Goal: Information Seeking & Learning: Find specific fact

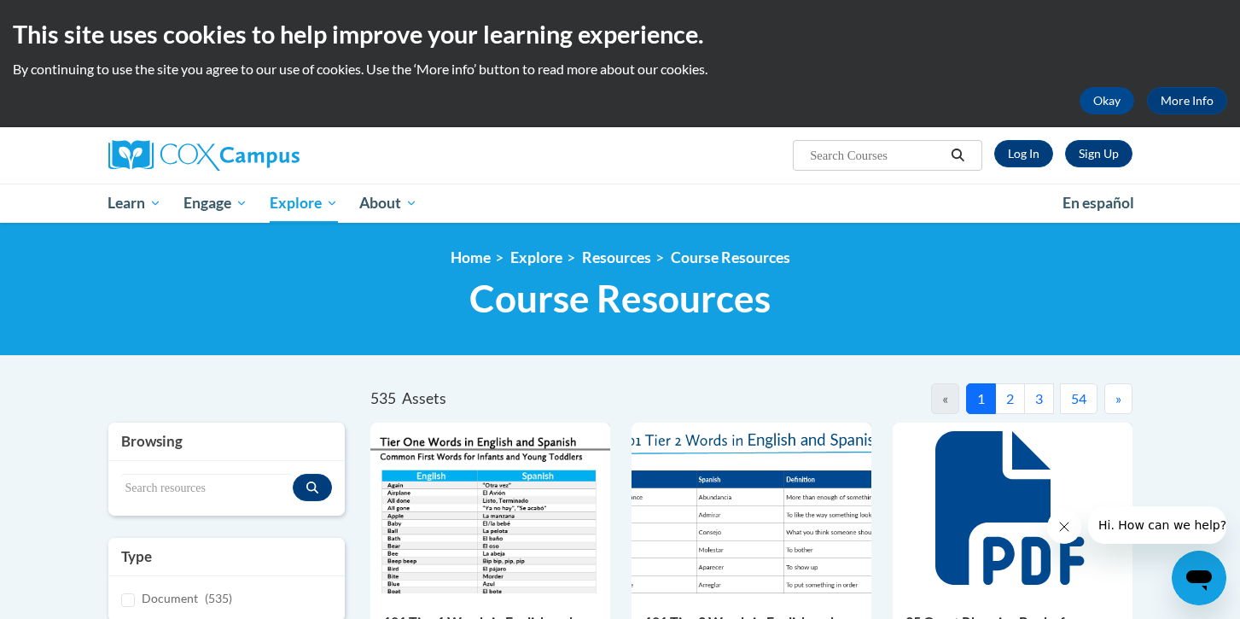
click at [870, 148] on input "Search..." at bounding box center [876, 155] width 137 height 20
type input "44 phonemes"
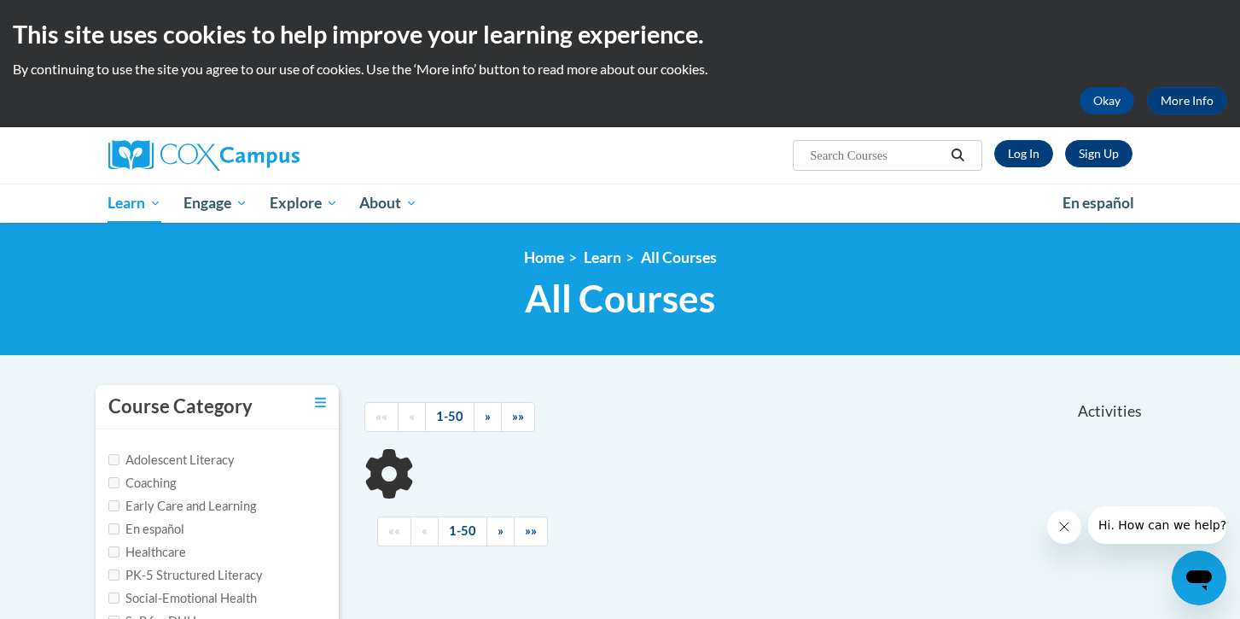
type input "44 phonemes"
